Goal: Transaction & Acquisition: Obtain resource

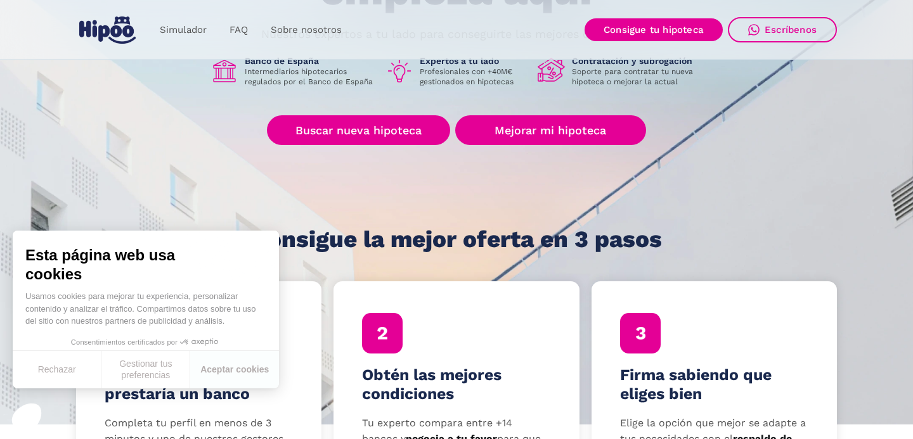
scroll to position [139, 0]
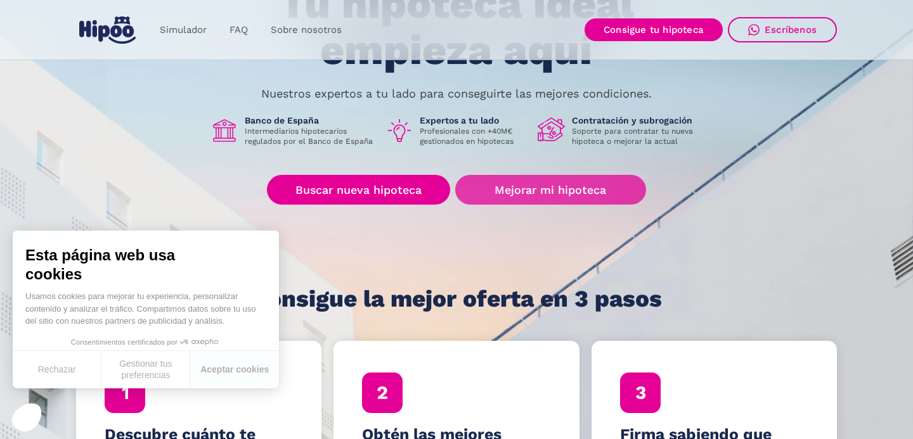
click at [579, 189] on link "Mejorar mi hipoteca" at bounding box center [550, 190] width 191 height 30
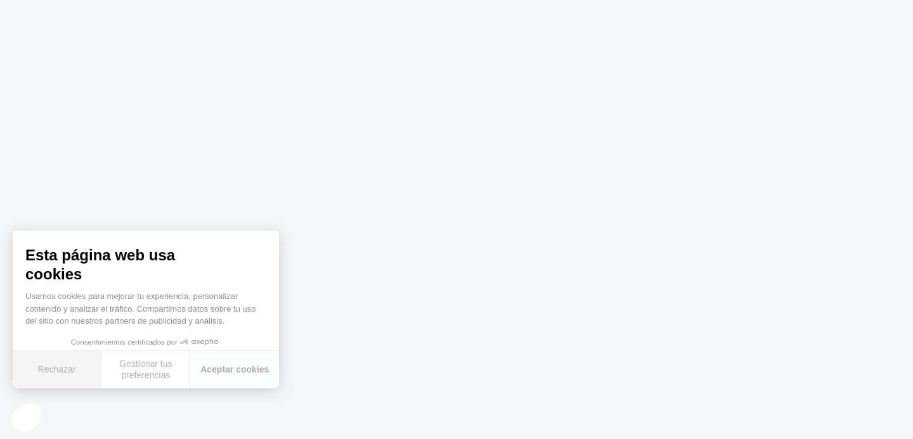
click at [75, 372] on button "Rechazar" at bounding box center [57, 369] width 89 height 37
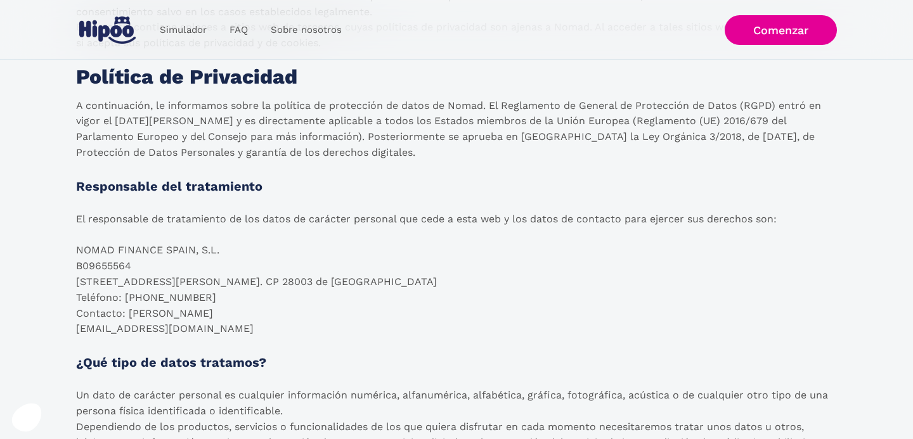
scroll to position [137, 0]
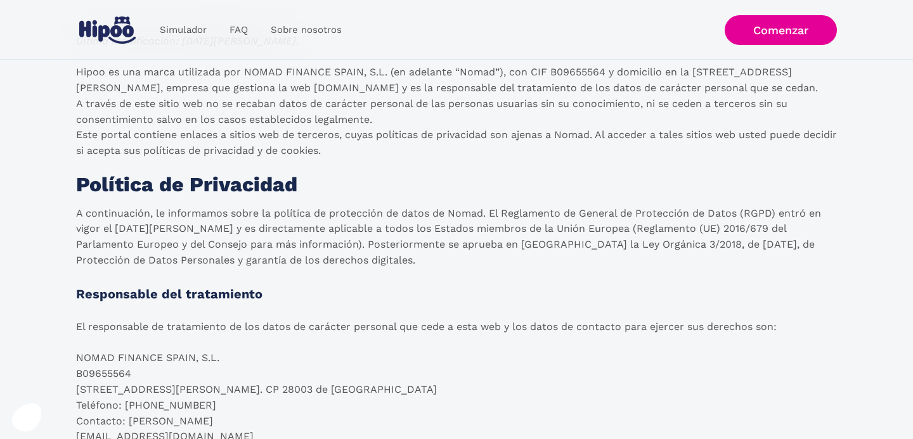
click at [121, 25] on img at bounding box center [107, 29] width 56 height 27
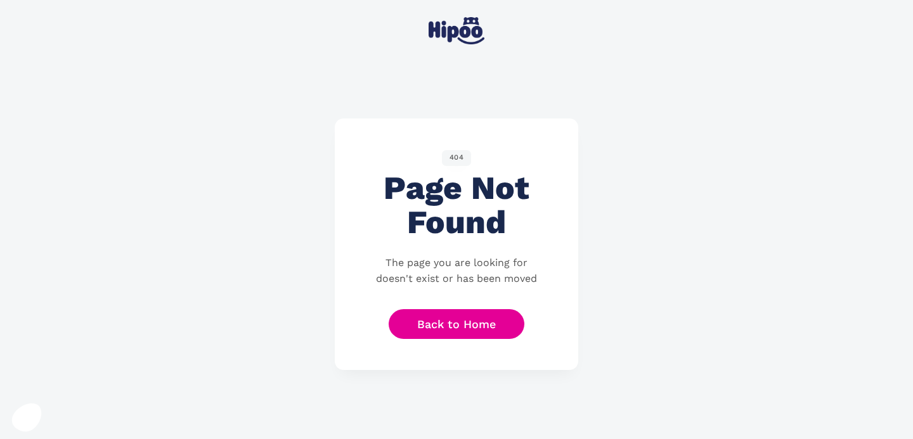
click at [482, 31] on img at bounding box center [457, 30] width 56 height 27
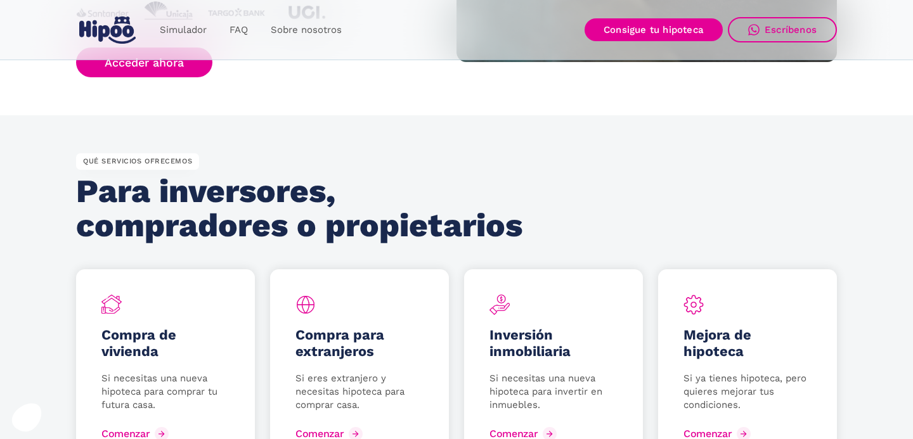
scroll to position [1420, 0]
